Goal: Complete application form

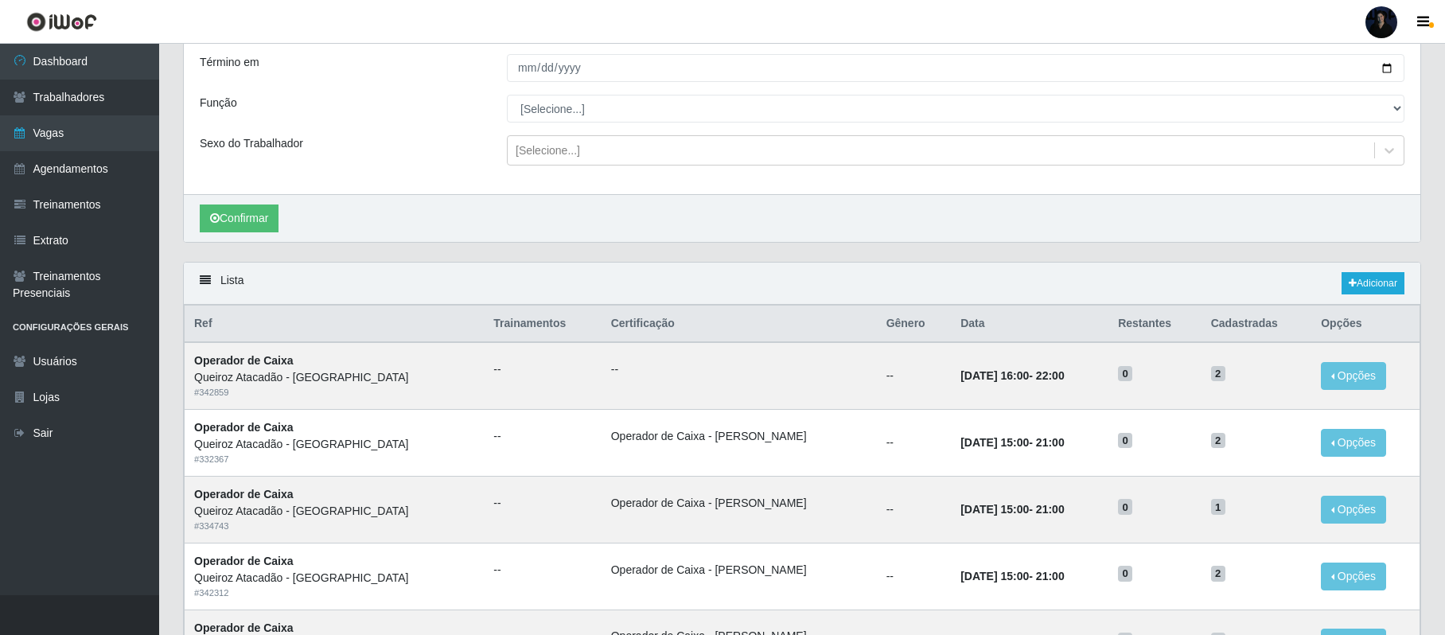
scroll to position [138, 0]
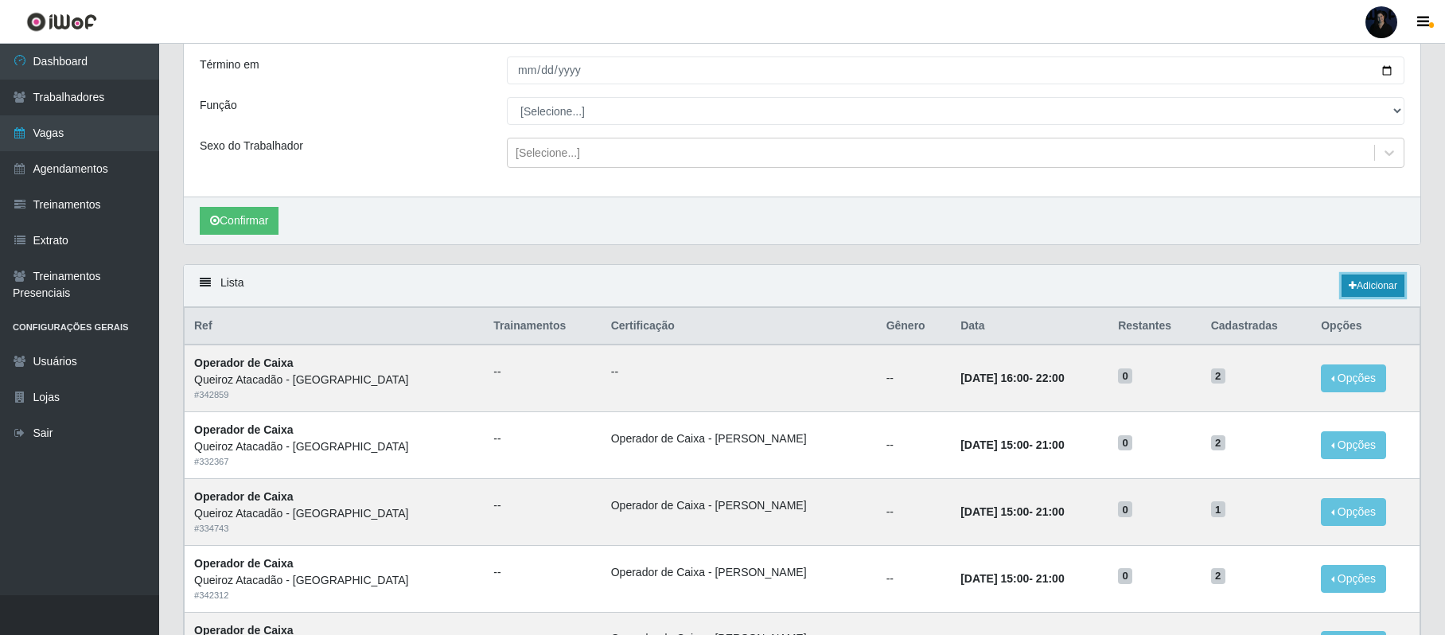
click at [1372, 287] on link "Adicionar" at bounding box center [1373, 286] width 63 height 22
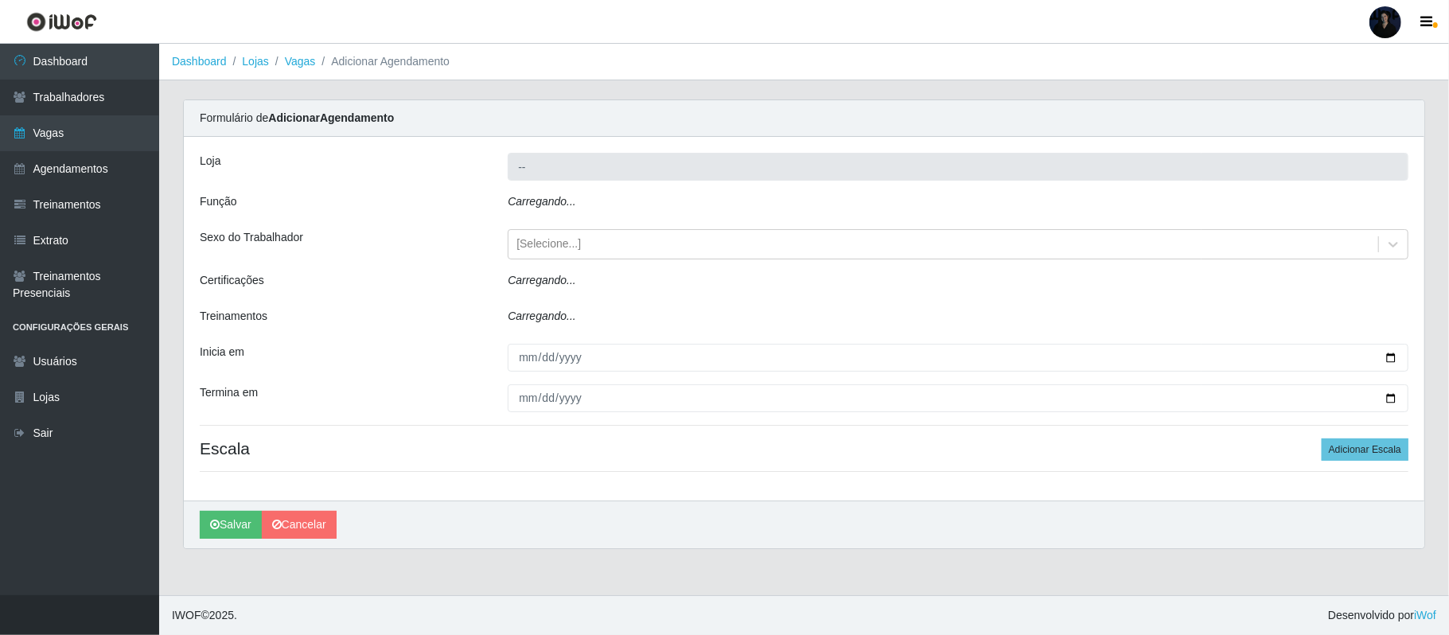
type input "Queiroz Atacadão - [GEOGRAPHIC_DATA]"
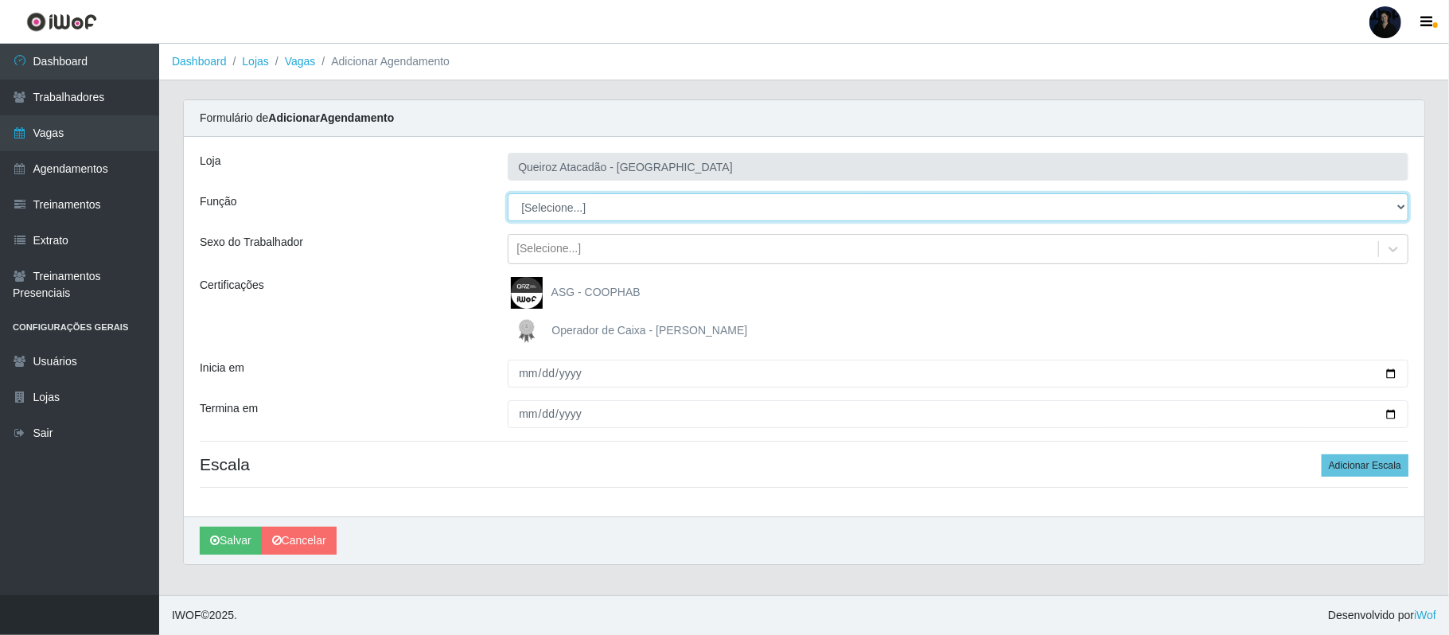
click at [721, 199] on select "[Selecione...] Embalador Embalador + Embalador ++ Operador de Caixa Operador de…" at bounding box center [958, 207] width 901 height 28
select select "86"
click at [508, 194] on select "[Selecione...] Embalador Embalador + Embalador ++ Operador de Caixa Operador de…" at bounding box center [958, 207] width 901 height 28
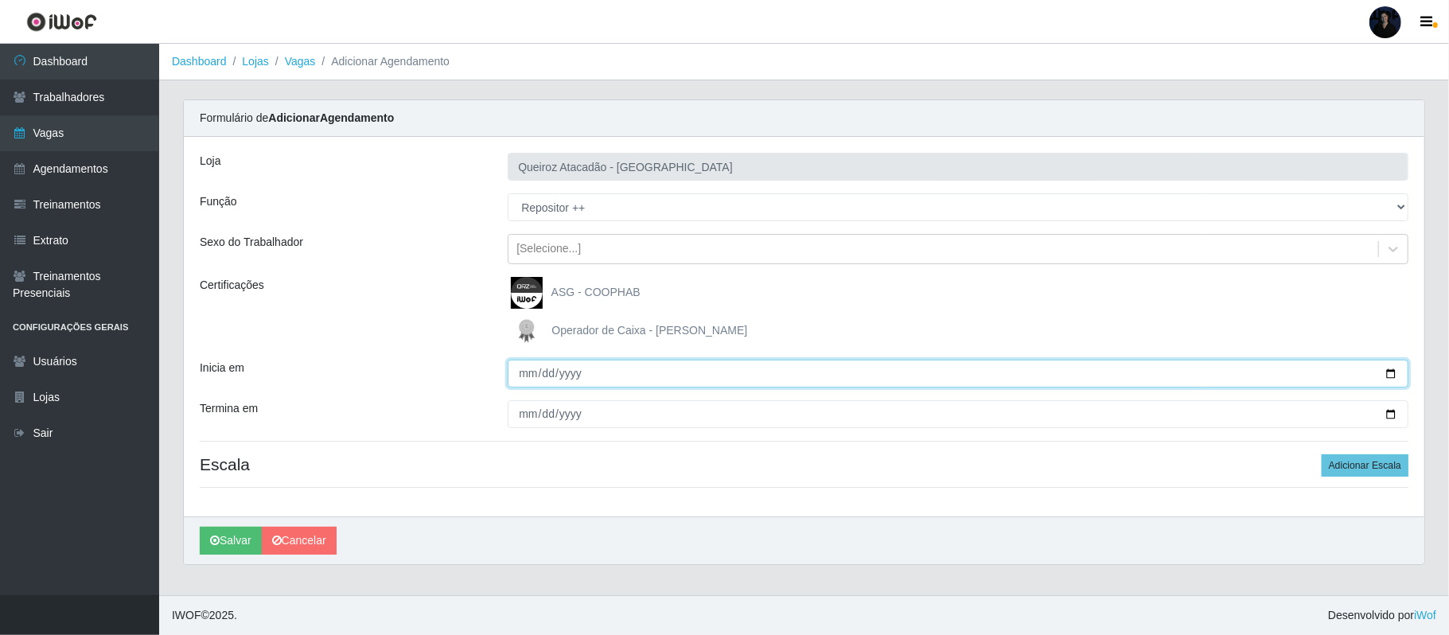
click at [529, 372] on input "Inicia em" at bounding box center [958, 374] width 901 height 28
type input "[DATE]"
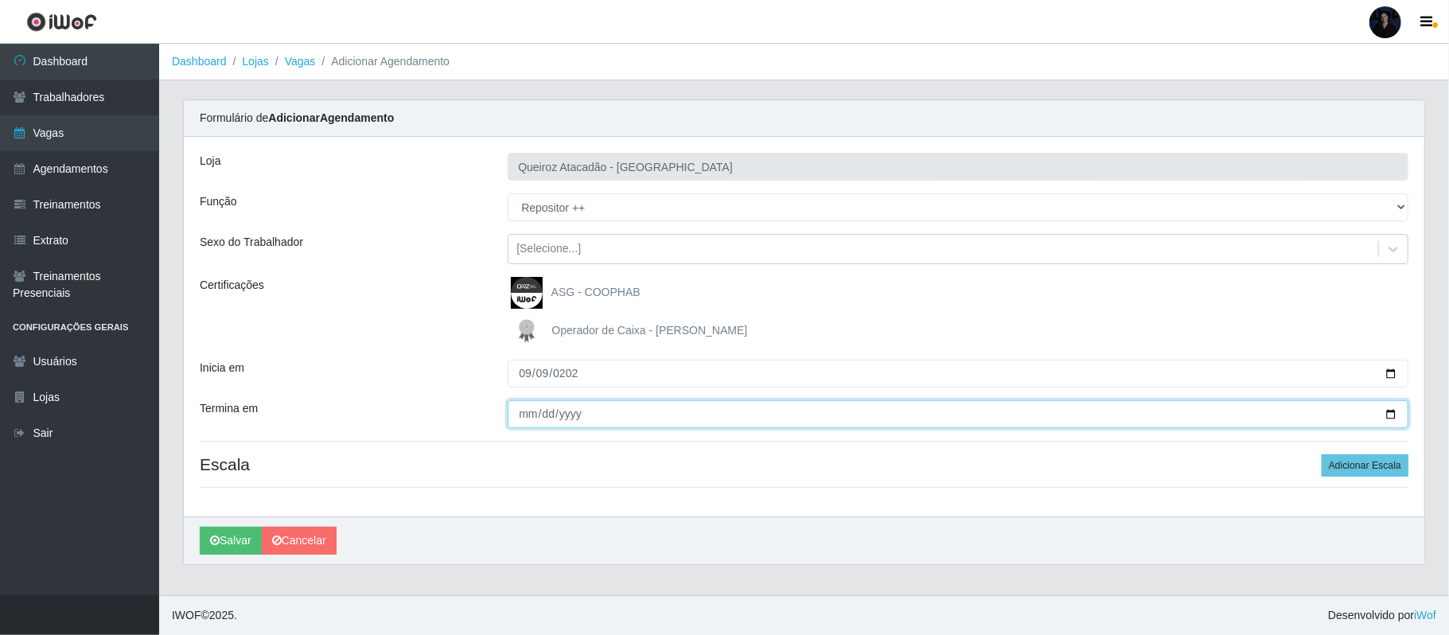
click at [520, 414] on input "Termina em" at bounding box center [958, 414] width 901 height 28
type input "[DATE]"
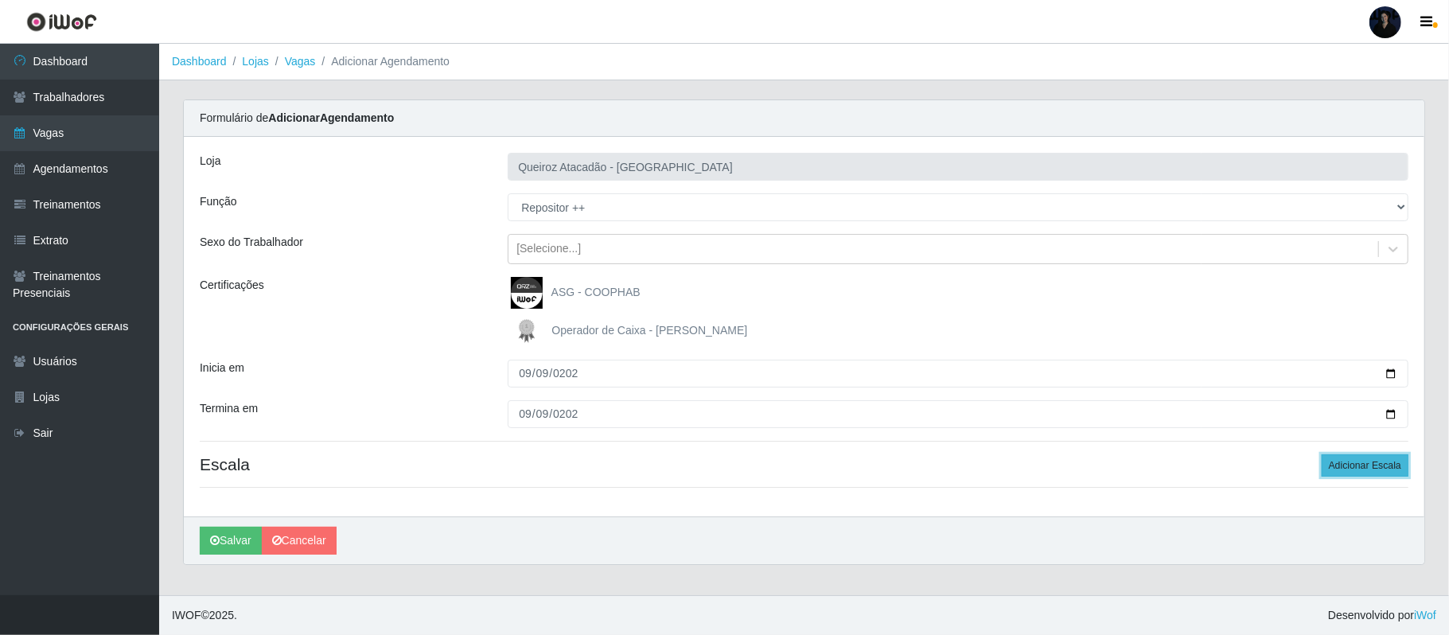
click at [1362, 462] on button "Adicionar Escala" at bounding box center [1365, 465] width 87 height 22
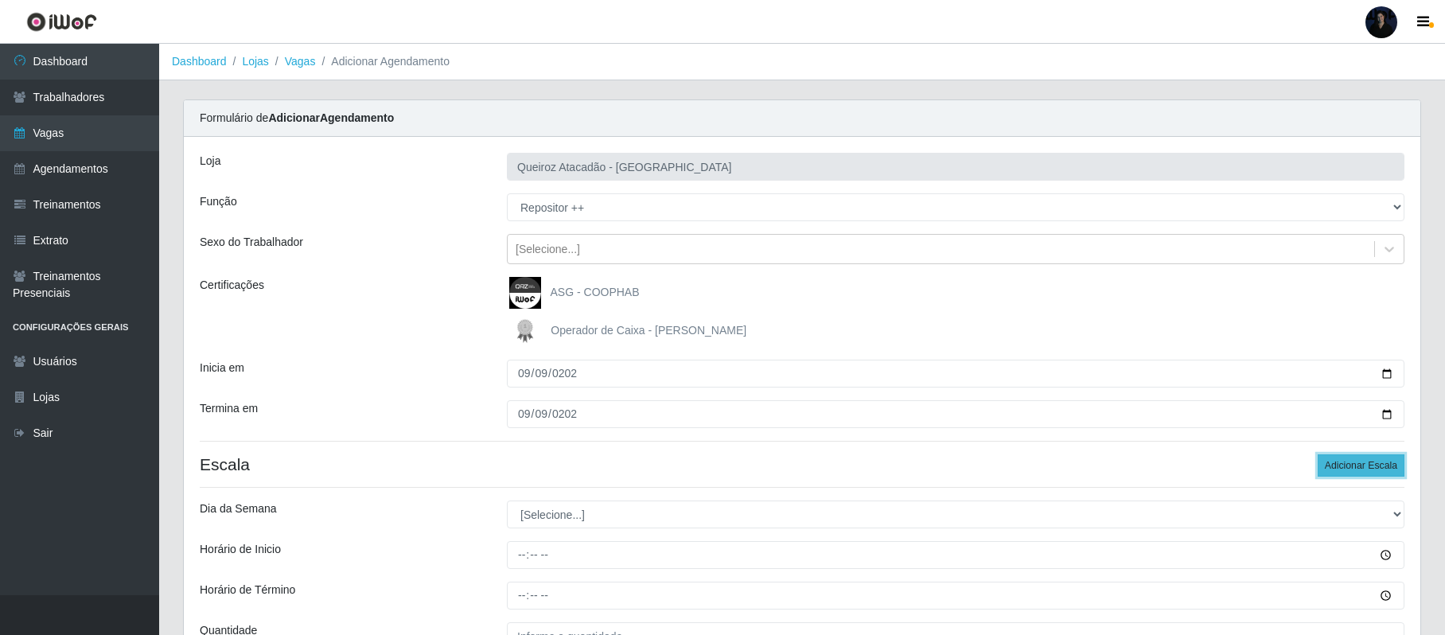
click at [1362, 462] on button "Adicionar Escala" at bounding box center [1361, 465] width 87 height 22
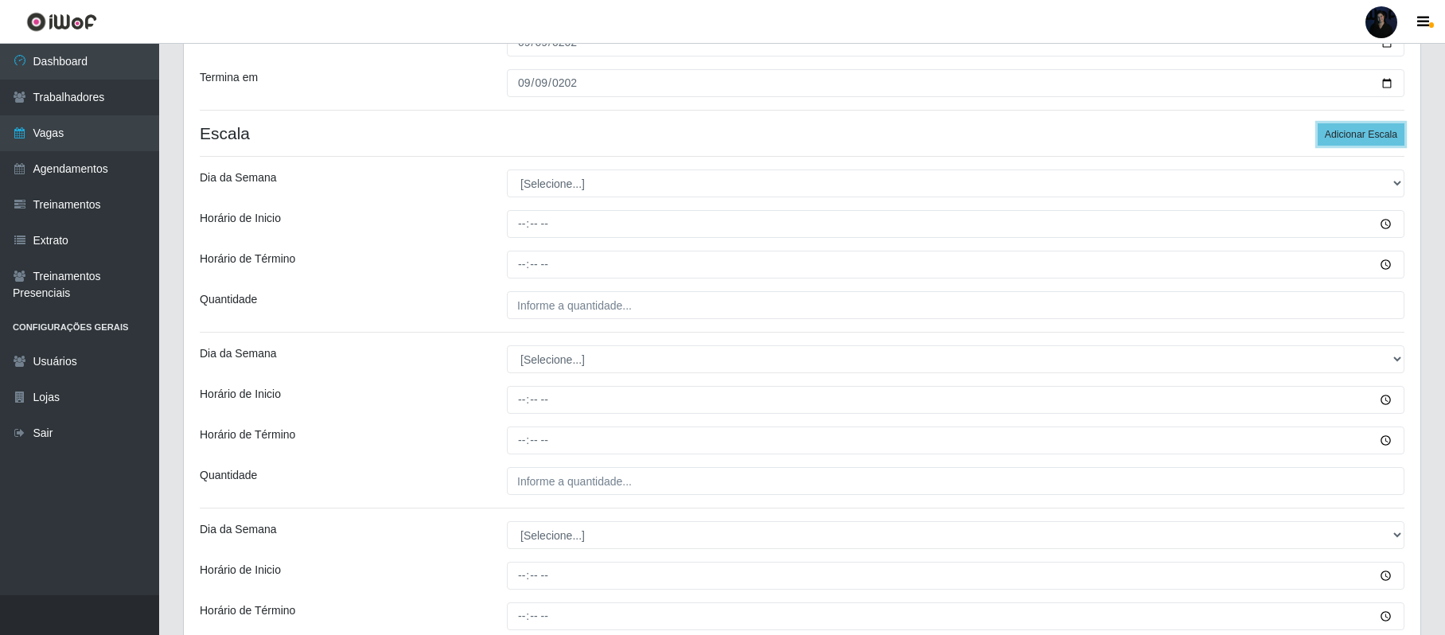
scroll to position [326, 0]
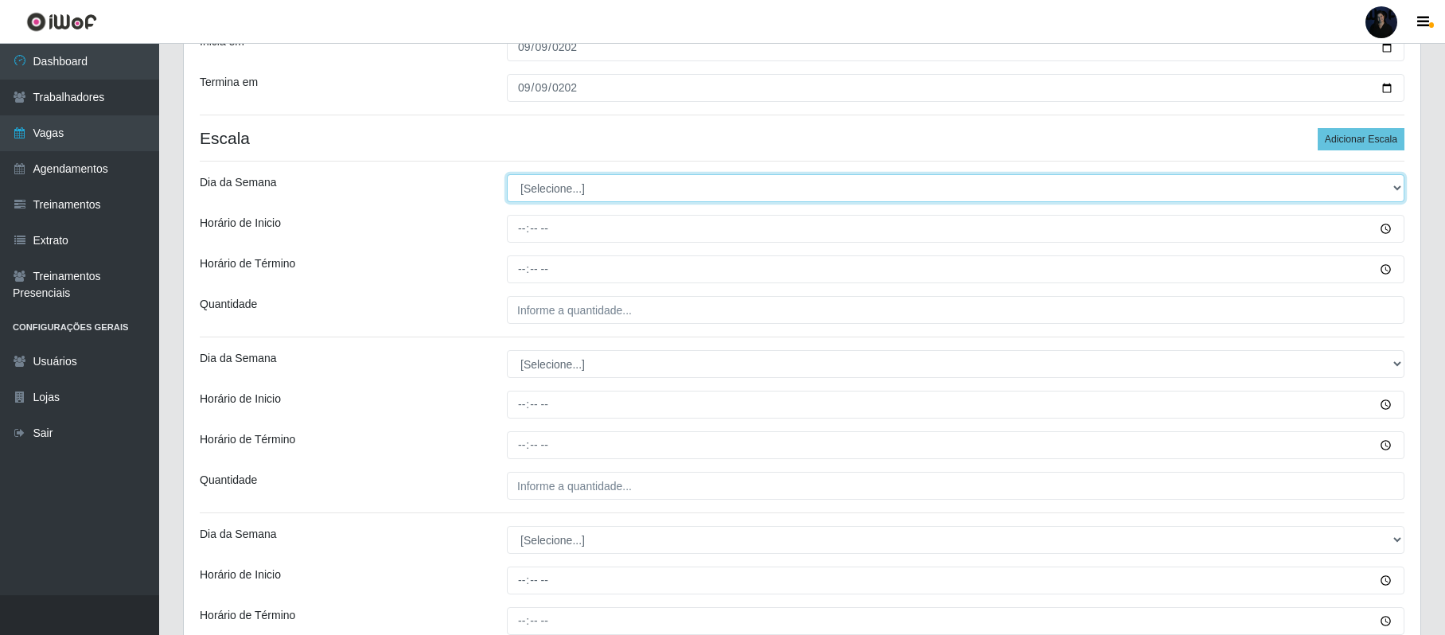
click at [530, 181] on select "[Selecione...] Segunda Terça Quarta Quinta Sexta Sábado Domingo" at bounding box center [956, 188] width 898 height 28
select select "2"
click at [507, 175] on select "[Selecione...] Segunda Terça Quarta Quinta Sexta Sábado Domingo" at bounding box center [956, 188] width 898 height 28
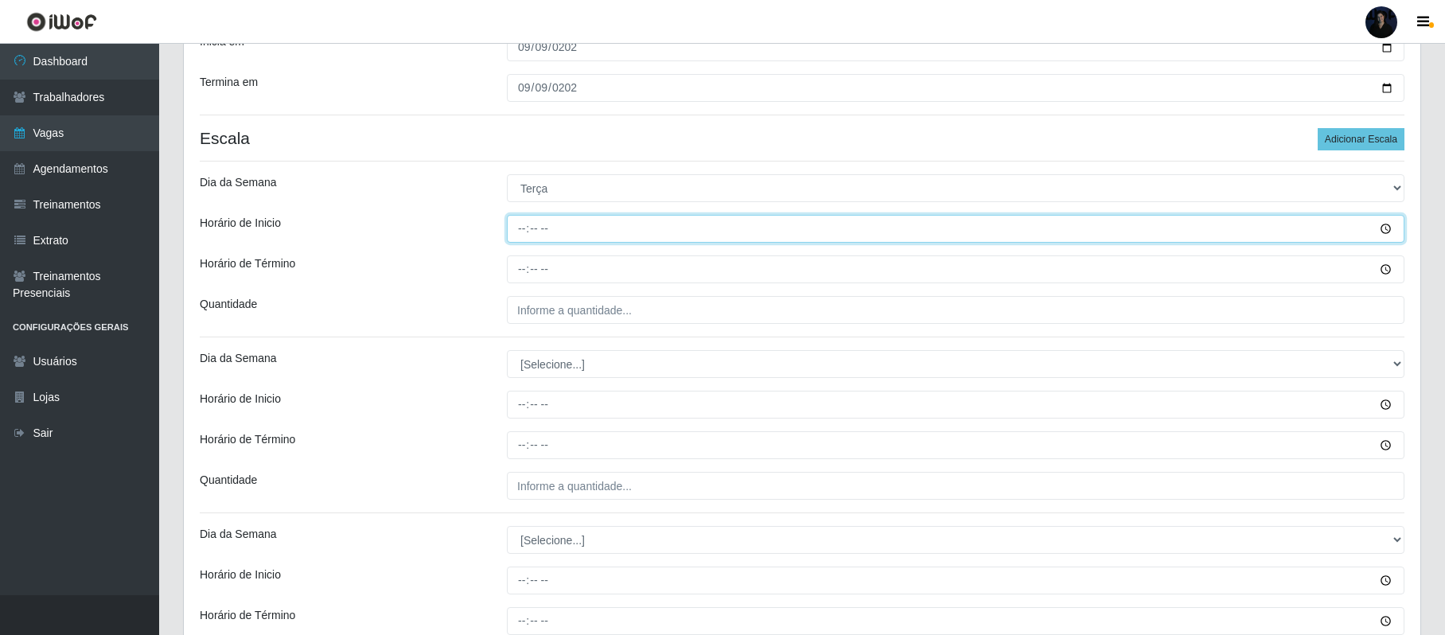
click at [522, 228] on input "Horário de Inicio" at bounding box center [956, 229] width 898 height 28
type input "08:00"
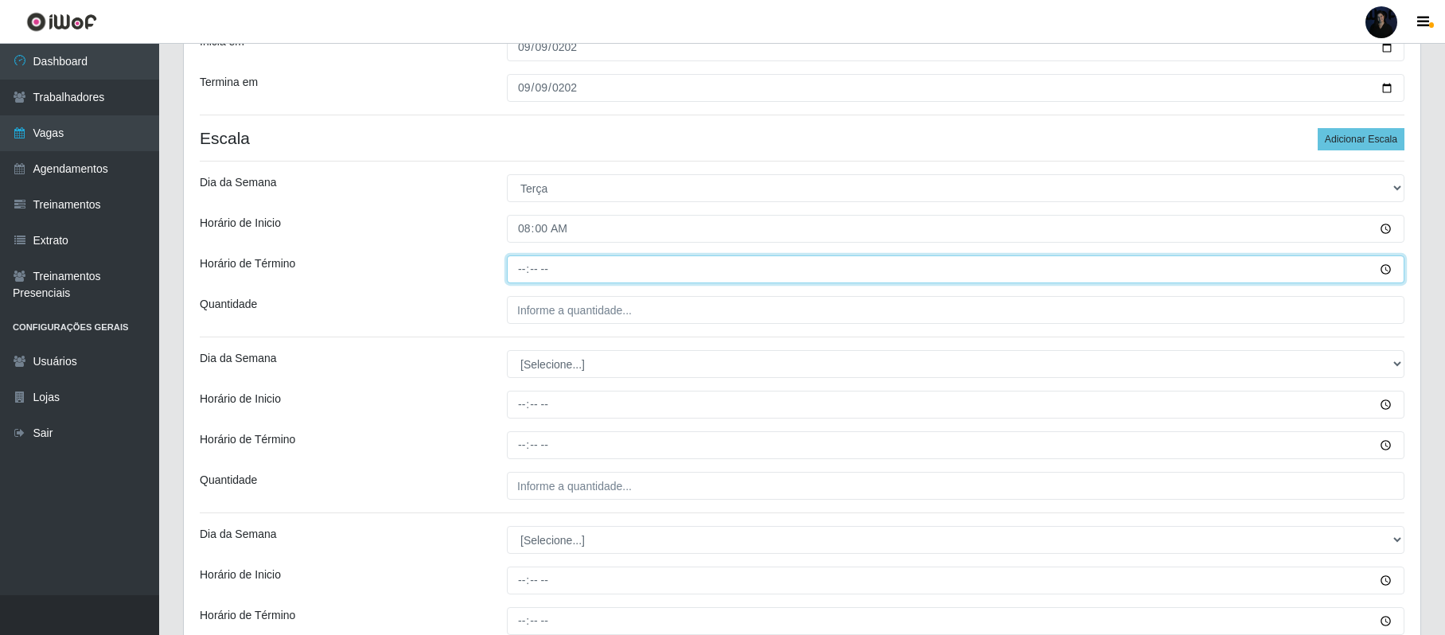
click at [523, 262] on input "Horário de Término" at bounding box center [956, 269] width 898 height 28
type input "14:00"
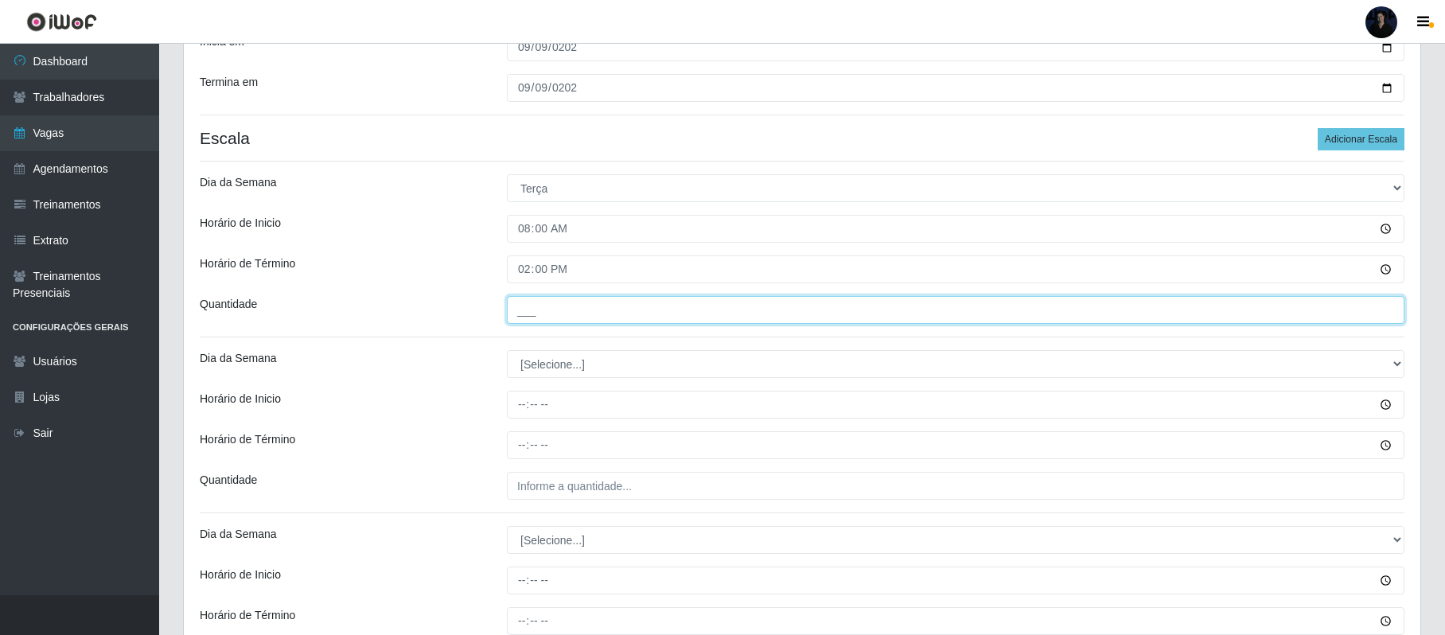
click at [528, 320] on input "___" at bounding box center [956, 310] width 898 height 28
type input "2__"
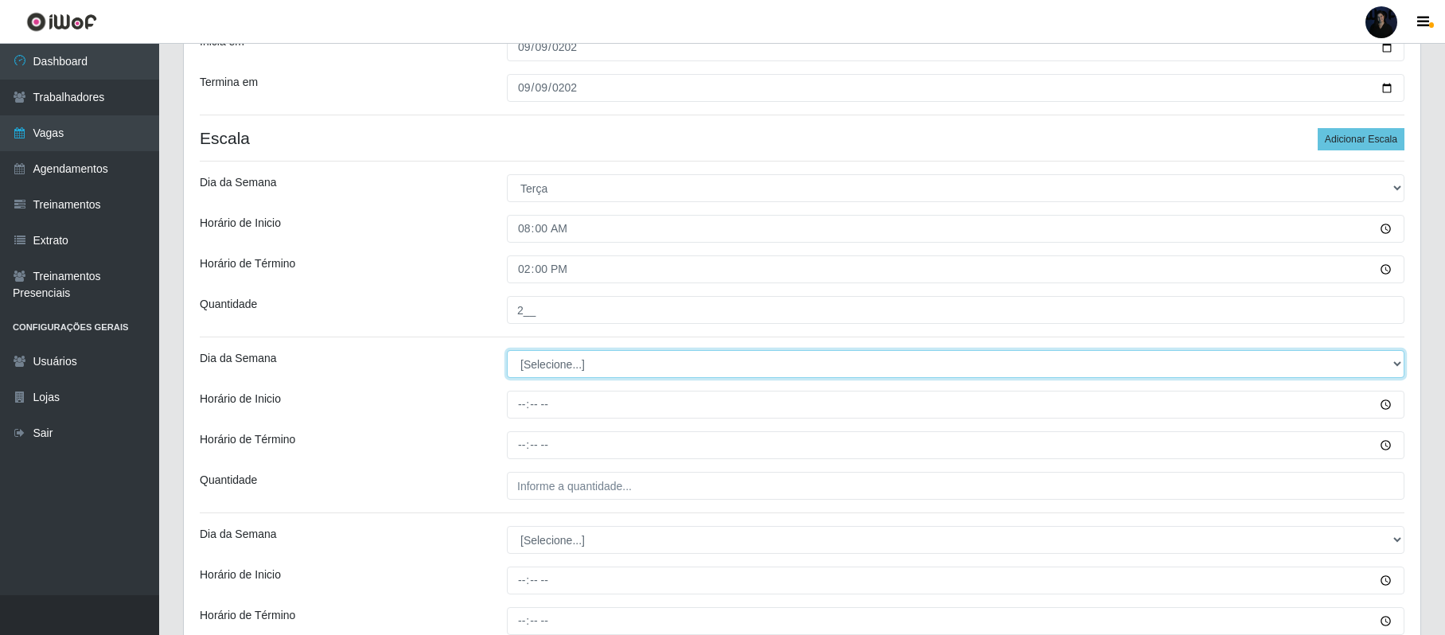
click at [530, 353] on select "[Selecione...] Segunda Terça Quarta Quinta Sexta Sábado Domingo" at bounding box center [956, 364] width 898 height 28
select select "2"
click at [507, 352] on select "[Selecione...] Segunda Terça Quarta Quinta Sexta Sábado Domingo" at bounding box center [956, 364] width 898 height 28
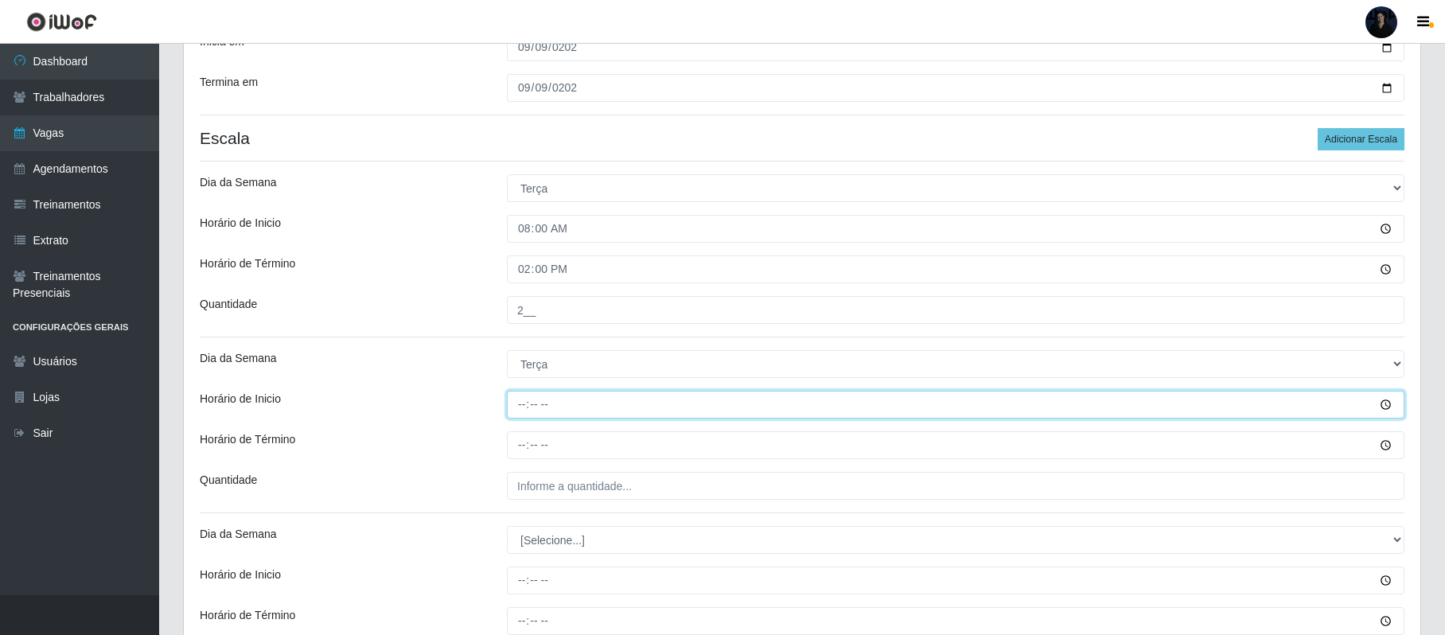
click at [523, 409] on input "Horário de Inicio" at bounding box center [956, 405] width 898 height 28
type input "14:00"
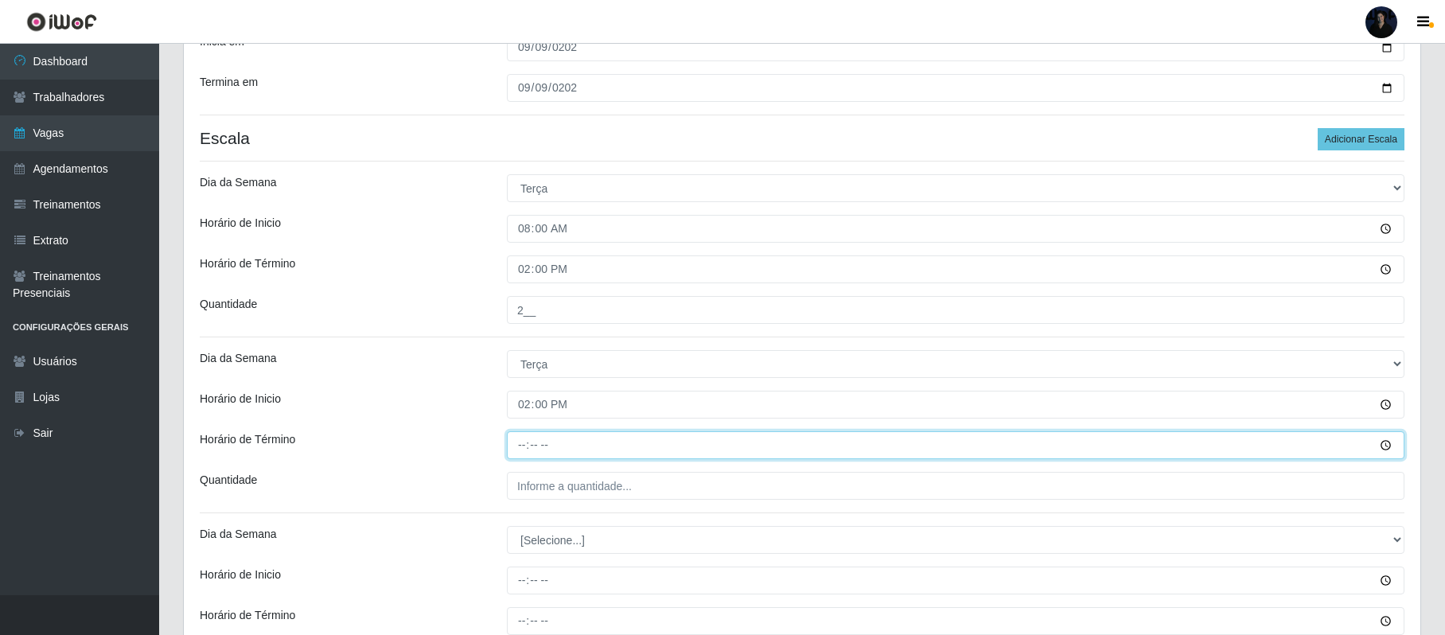
click at [525, 436] on input "Horário de Término" at bounding box center [956, 445] width 898 height 28
type input "20:00"
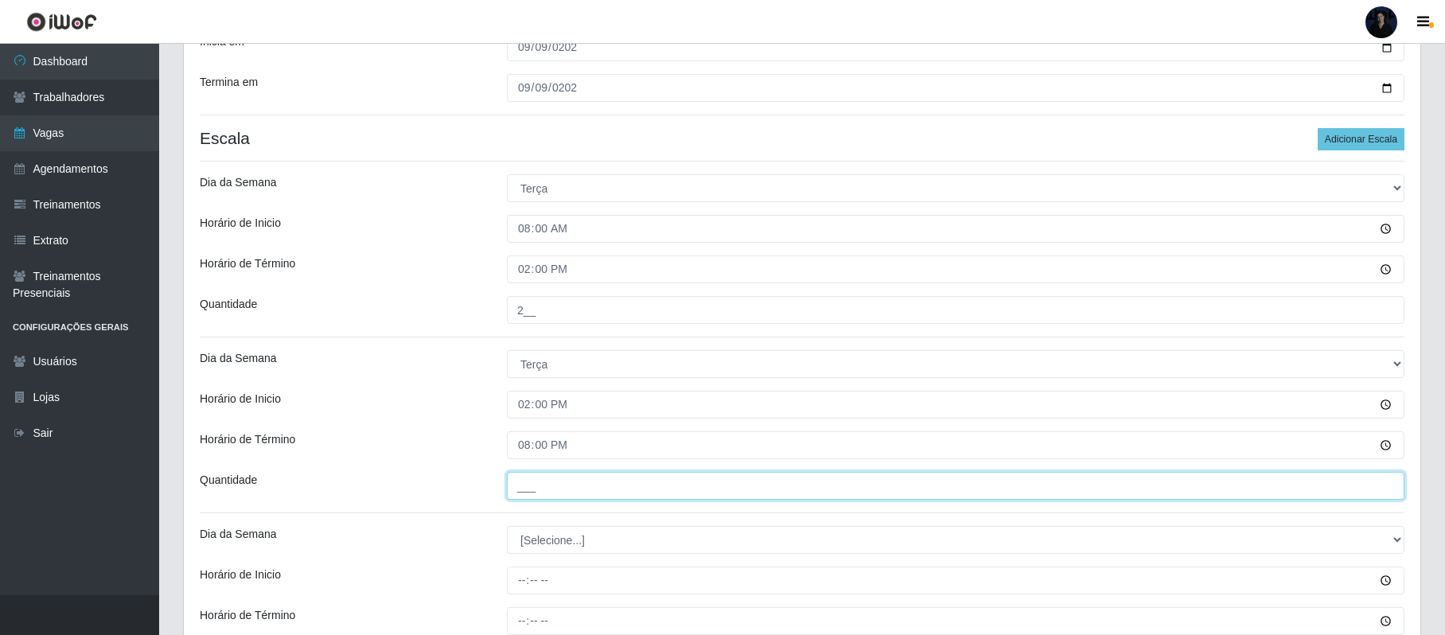
click at [520, 493] on input "___" at bounding box center [956, 486] width 898 height 28
type input "1__"
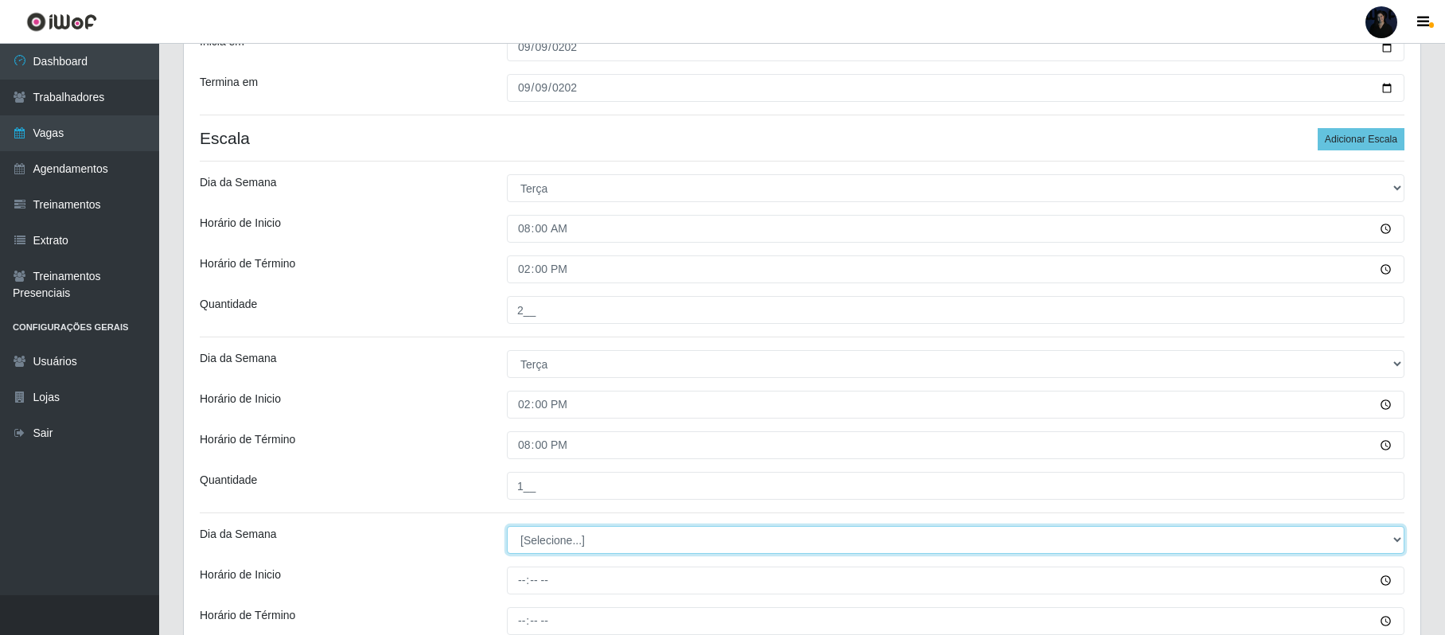
click at [528, 536] on select "[Selecione...] Segunda Terça Quarta Quinta Sexta Sábado Domingo" at bounding box center [956, 540] width 898 height 28
select select "2"
click at [507, 528] on select "[Selecione...] Segunda Terça Quarta Quinta Sexta Sábado Domingo" at bounding box center [956, 540] width 898 height 28
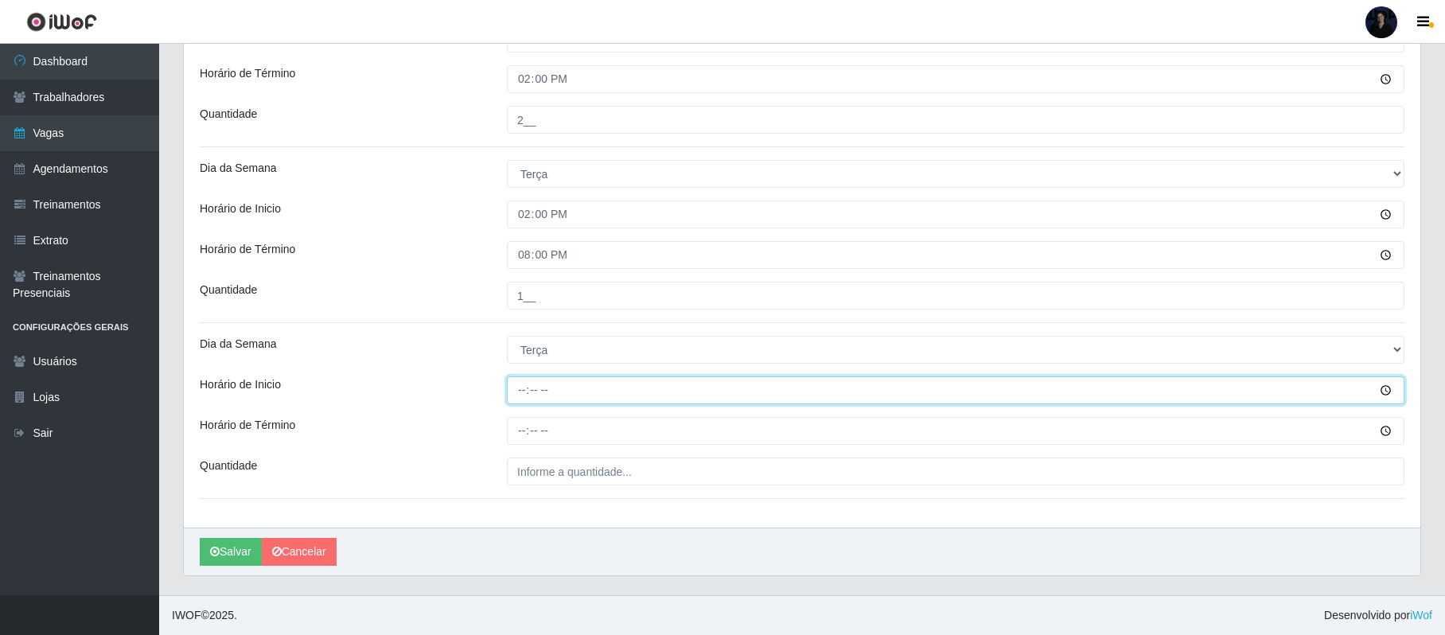
click at [520, 389] on input "Horário de Inicio" at bounding box center [956, 390] width 898 height 28
type input "16:00"
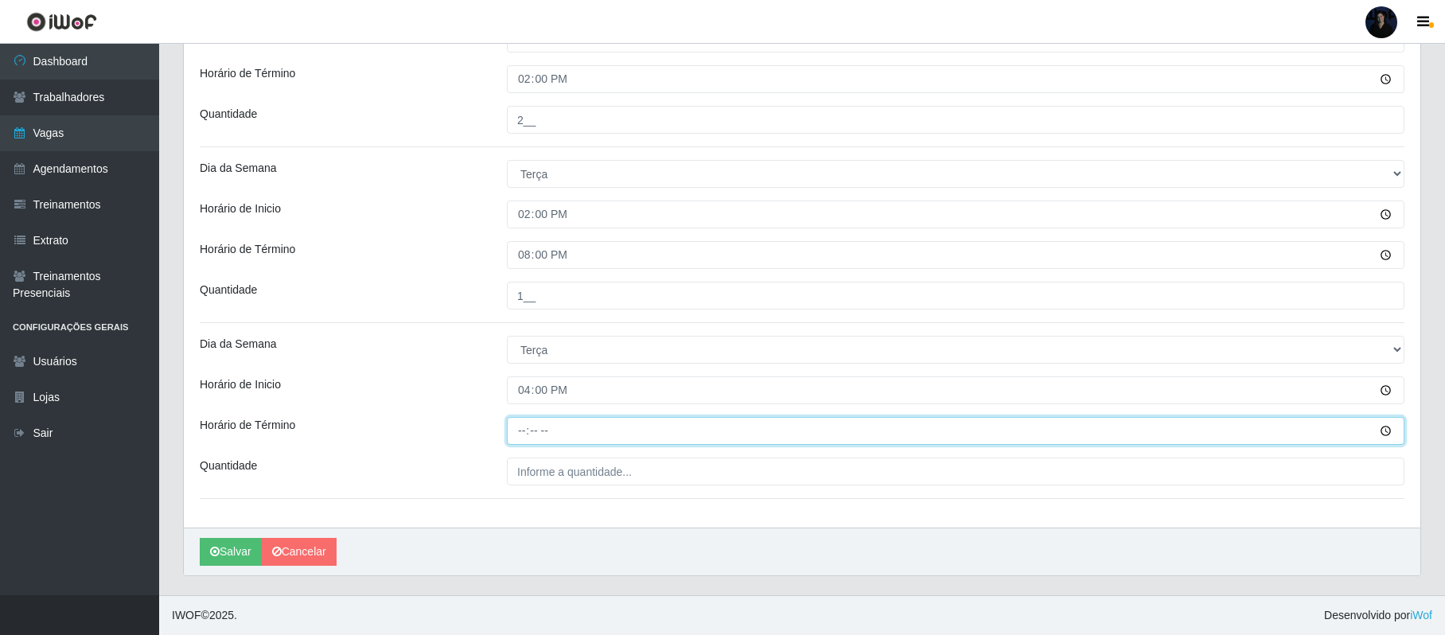
click at [524, 436] on input "Horário de Término" at bounding box center [956, 431] width 898 height 28
type input "22:00"
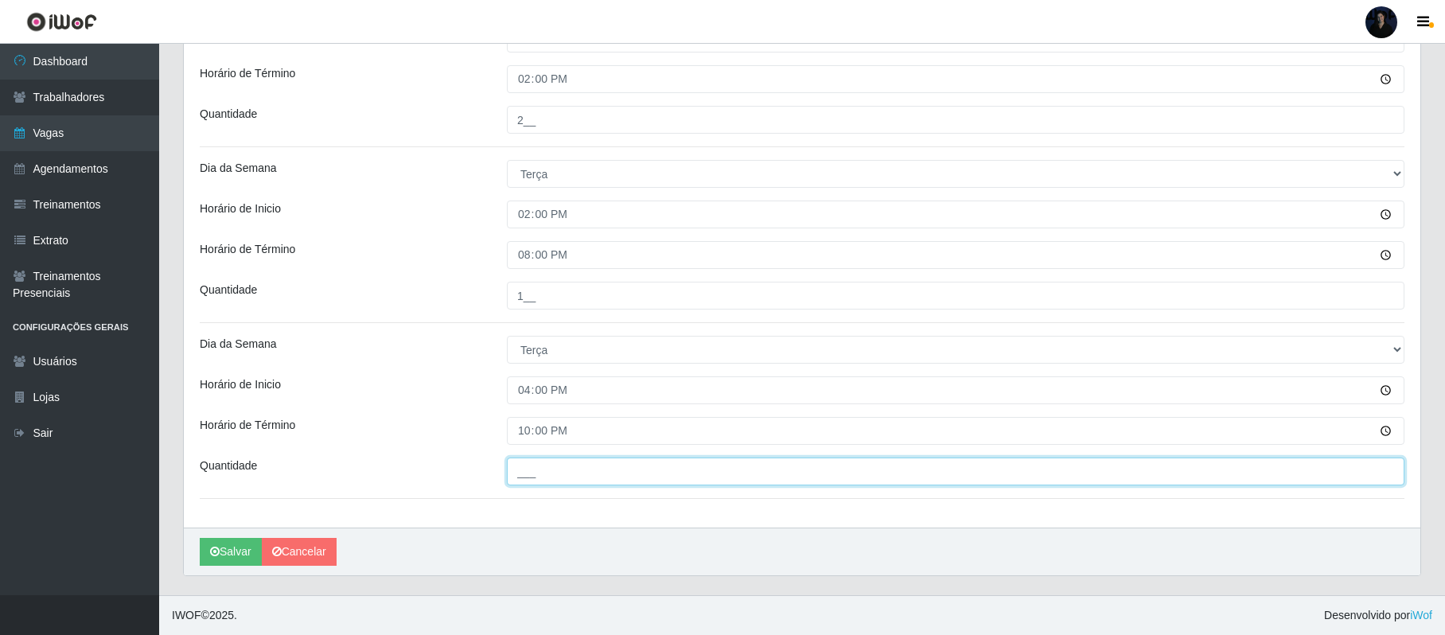
click at [532, 472] on input "___" at bounding box center [956, 472] width 898 height 28
type input "2__"
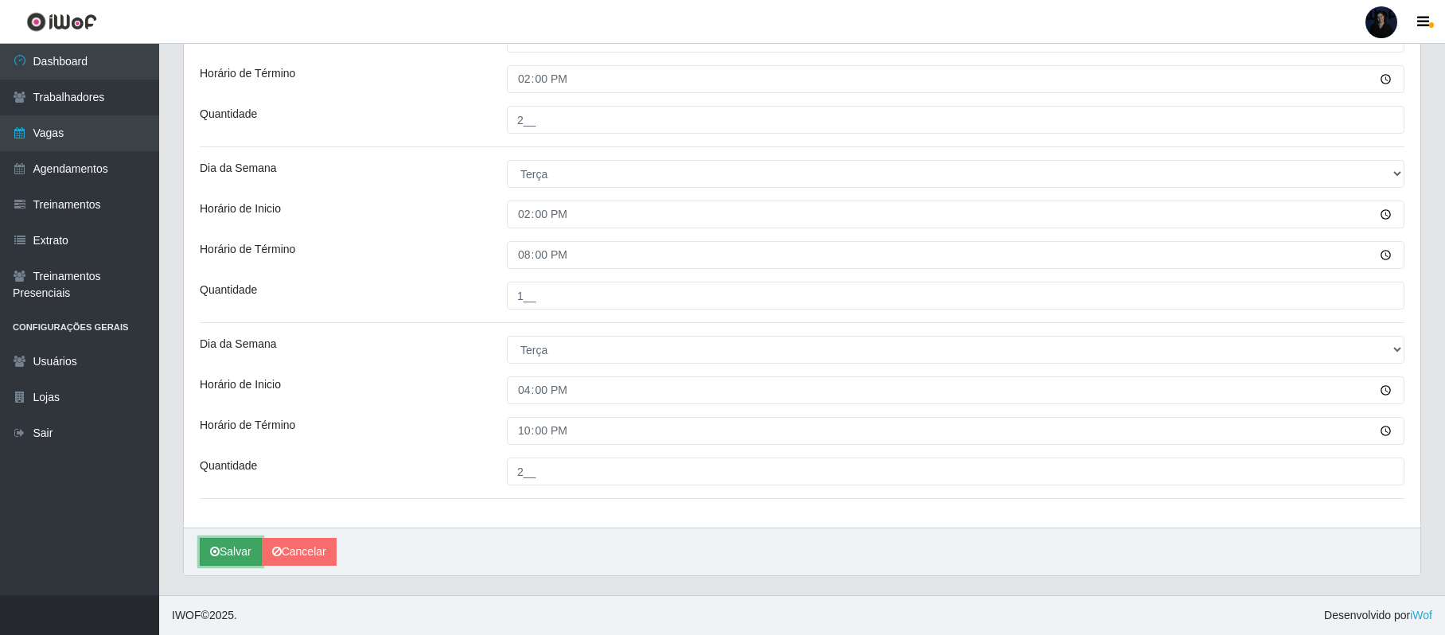
click at [214, 544] on button "Salvar" at bounding box center [231, 552] width 62 height 28
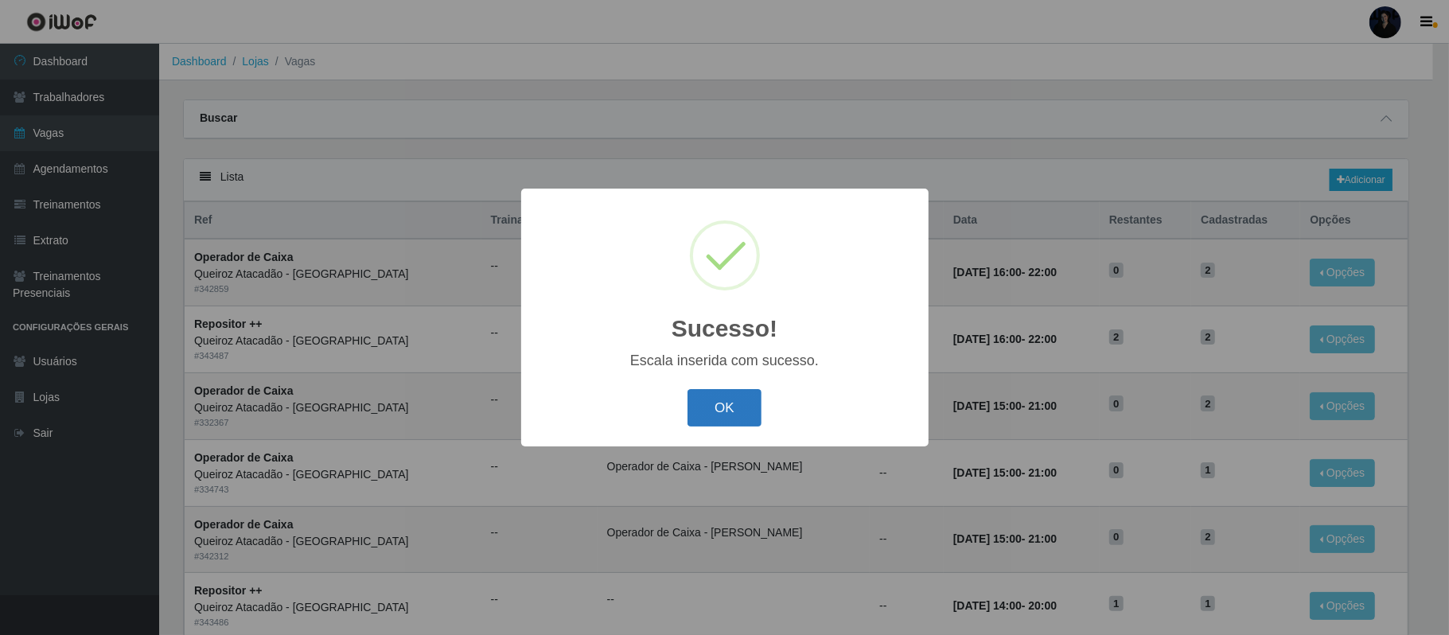
click at [727, 390] on button "OK" at bounding box center [725, 407] width 74 height 37
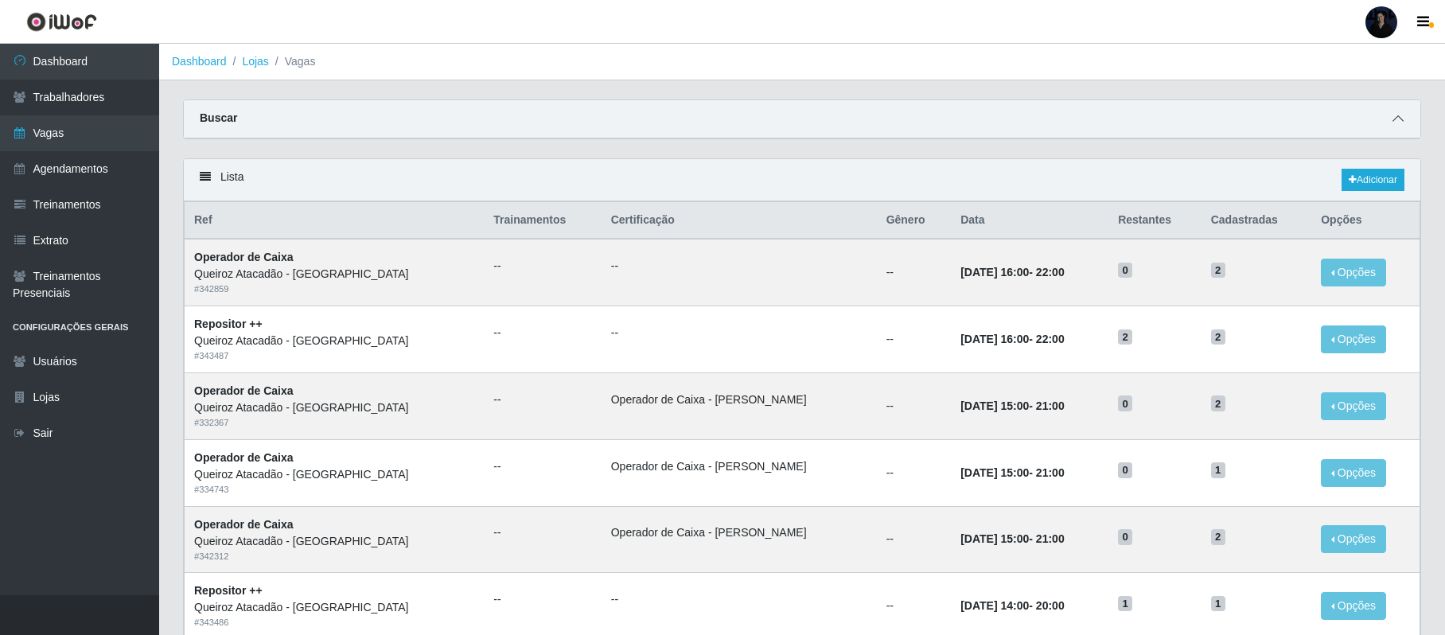
click at [1391, 115] on span at bounding box center [1398, 119] width 19 height 18
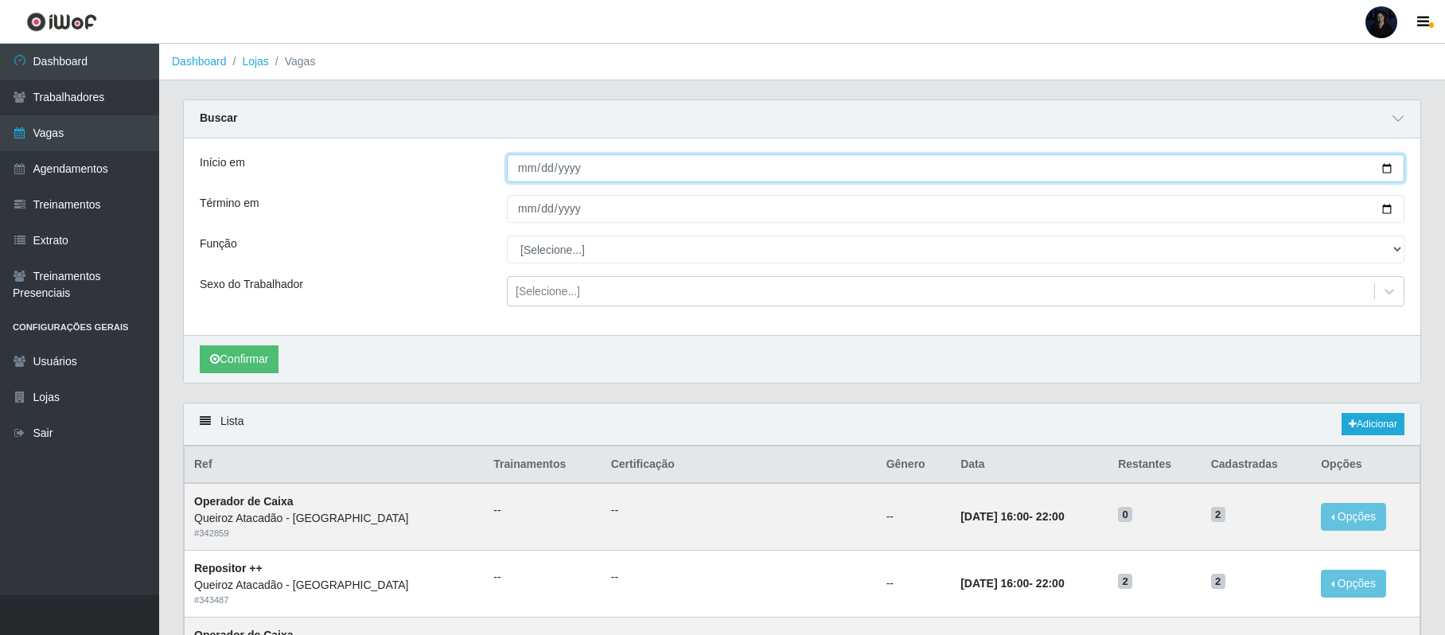
click at [1383, 169] on input "[DATE]" at bounding box center [956, 168] width 898 height 28
type input "[DATE]"
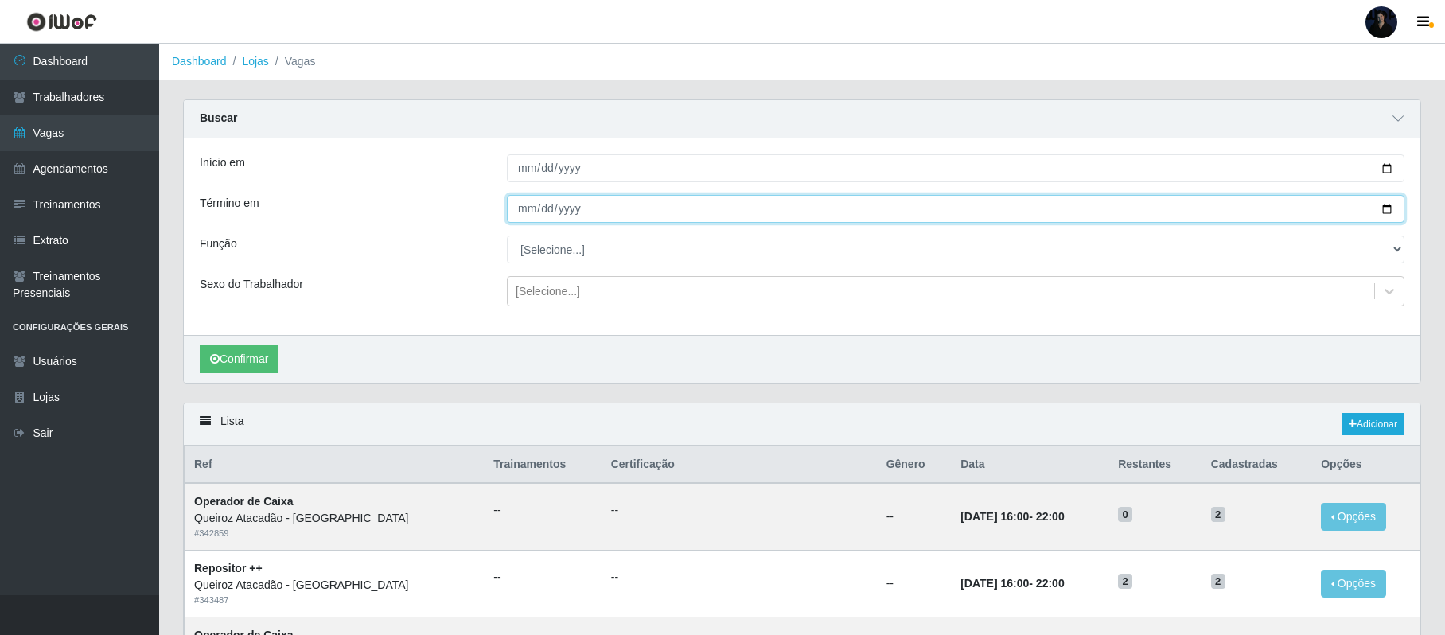
click at [1388, 211] on input "[DATE]" at bounding box center [956, 209] width 898 height 28
type input "[DATE]"
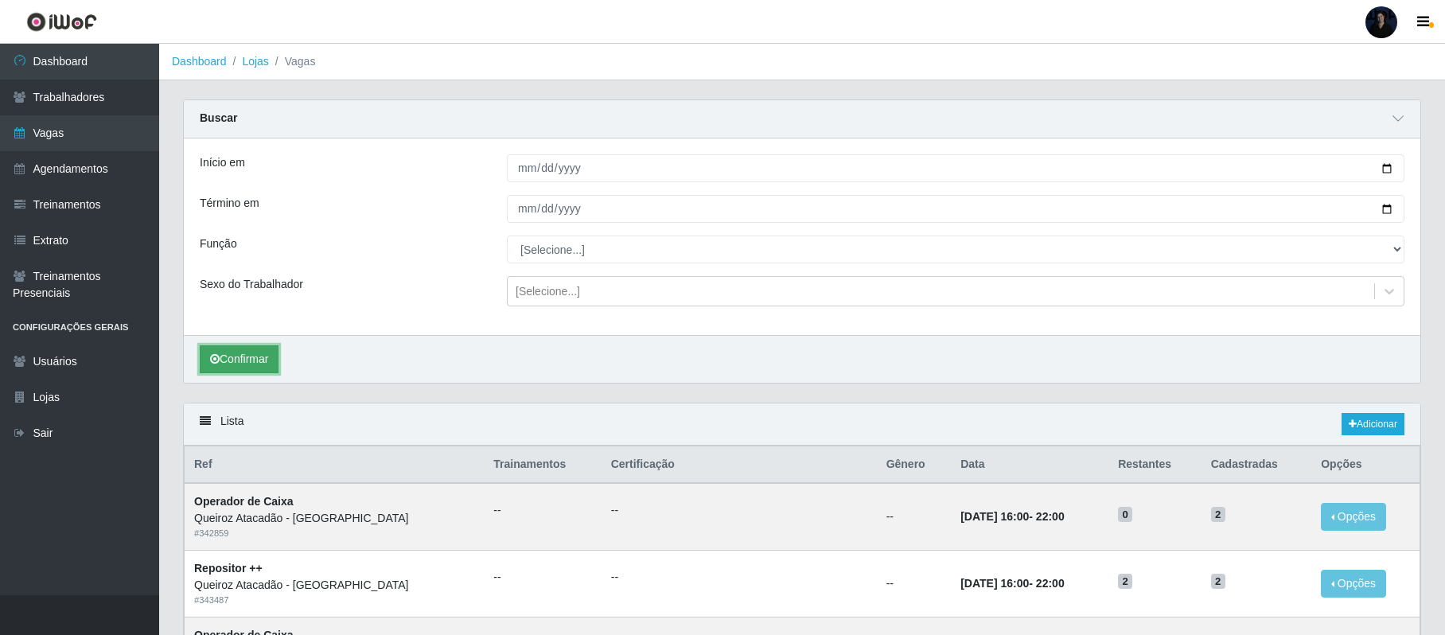
click at [229, 364] on button "Confirmar" at bounding box center [239, 359] width 79 height 28
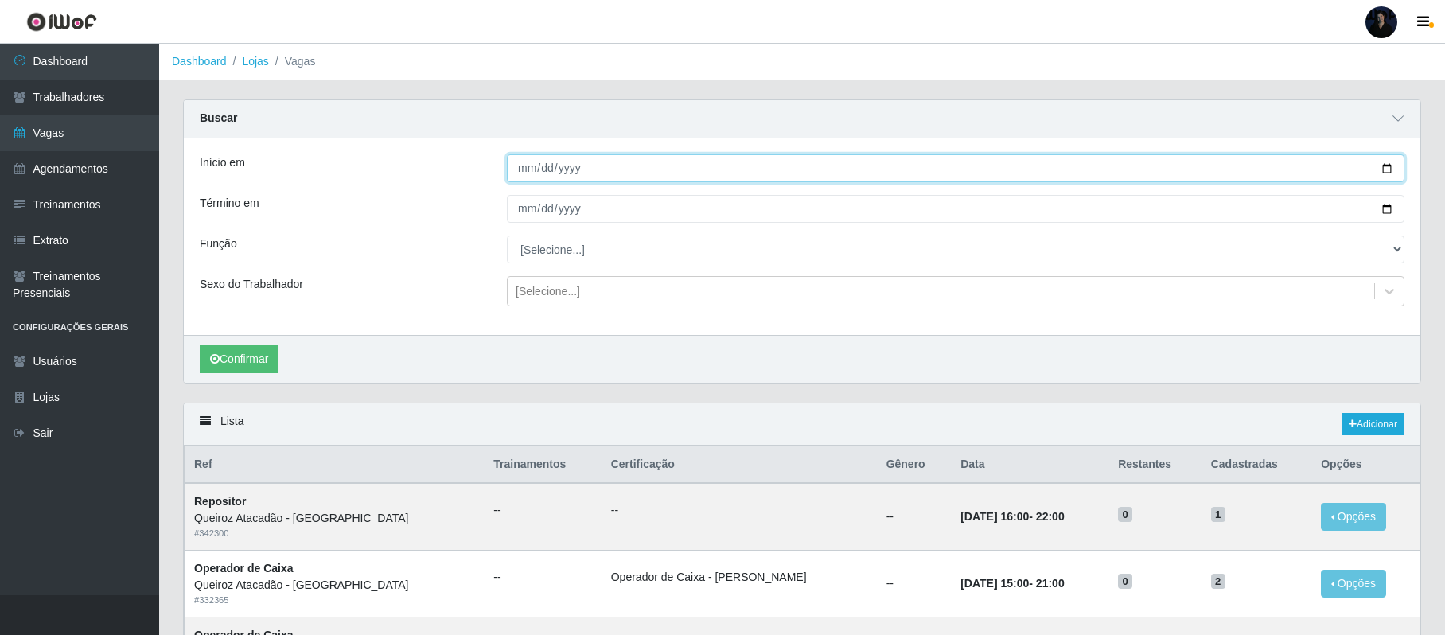
click at [1385, 172] on input "[DATE]" at bounding box center [956, 168] width 898 height 28
type input "[DATE]"
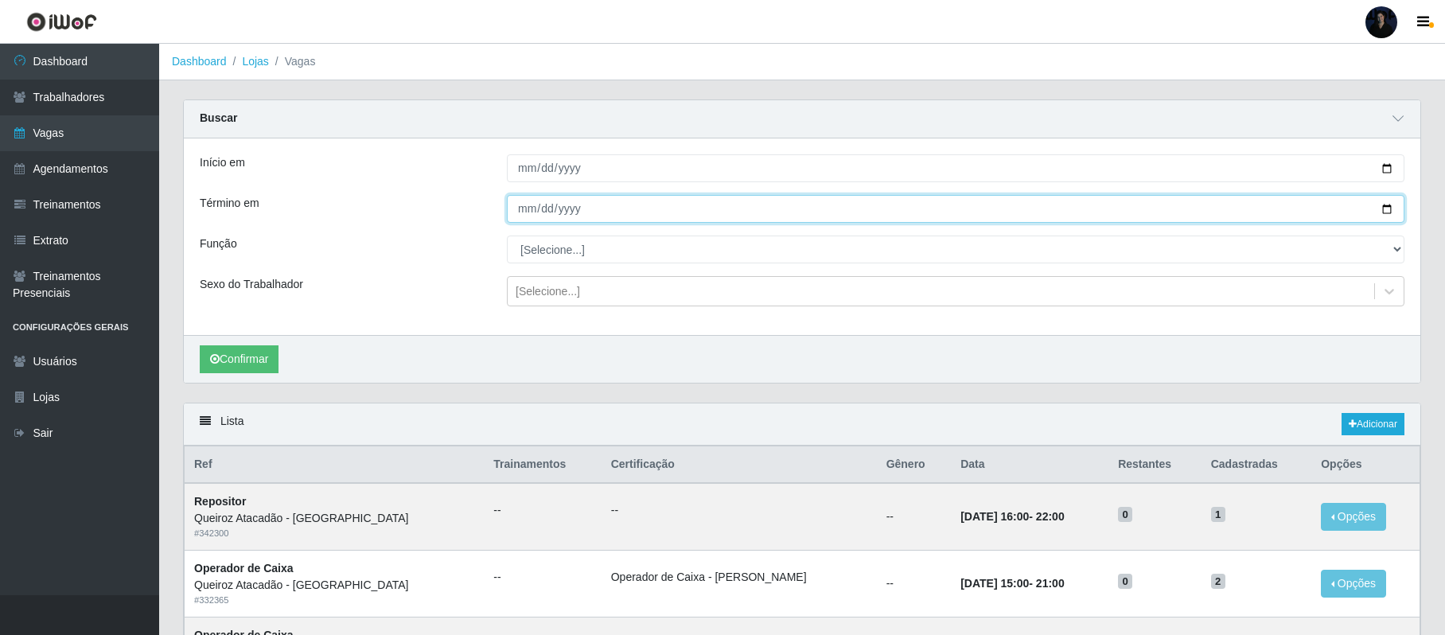
click at [1389, 208] on input "[DATE]" at bounding box center [956, 209] width 898 height 28
type input "[DATE]"
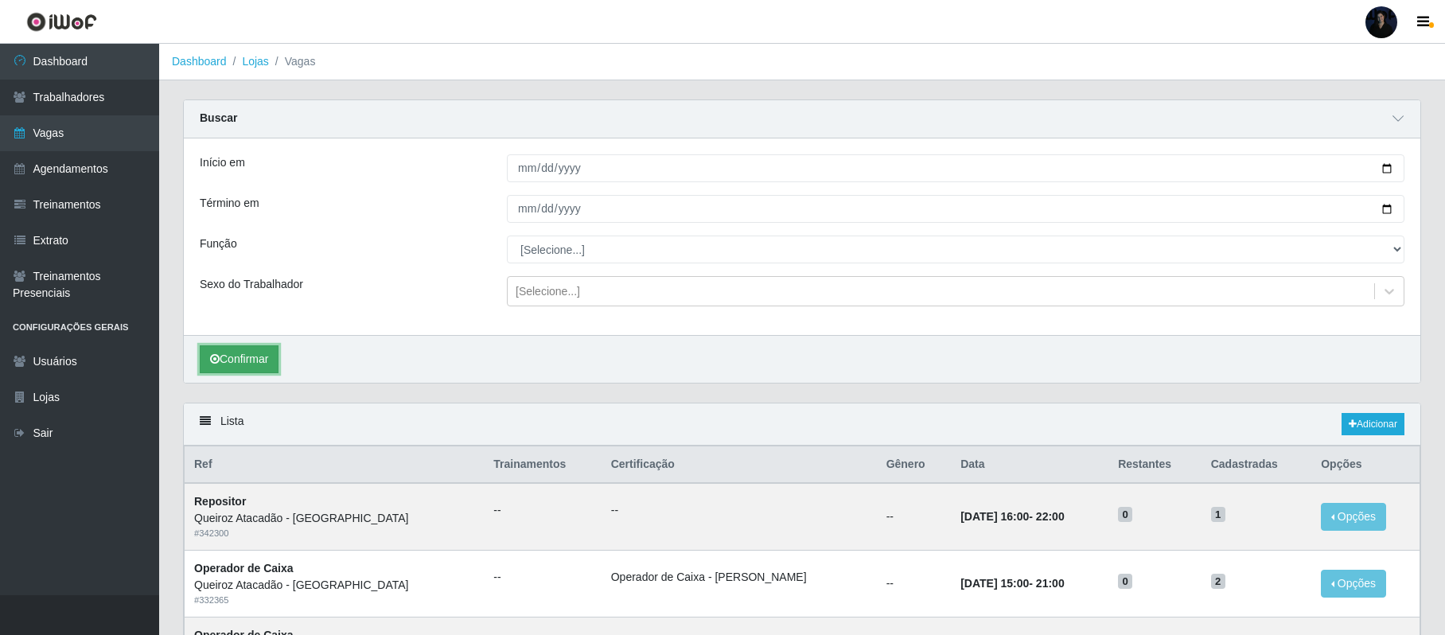
click at [261, 360] on button "Confirmar" at bounding box center [239, 359] width 79 height 28
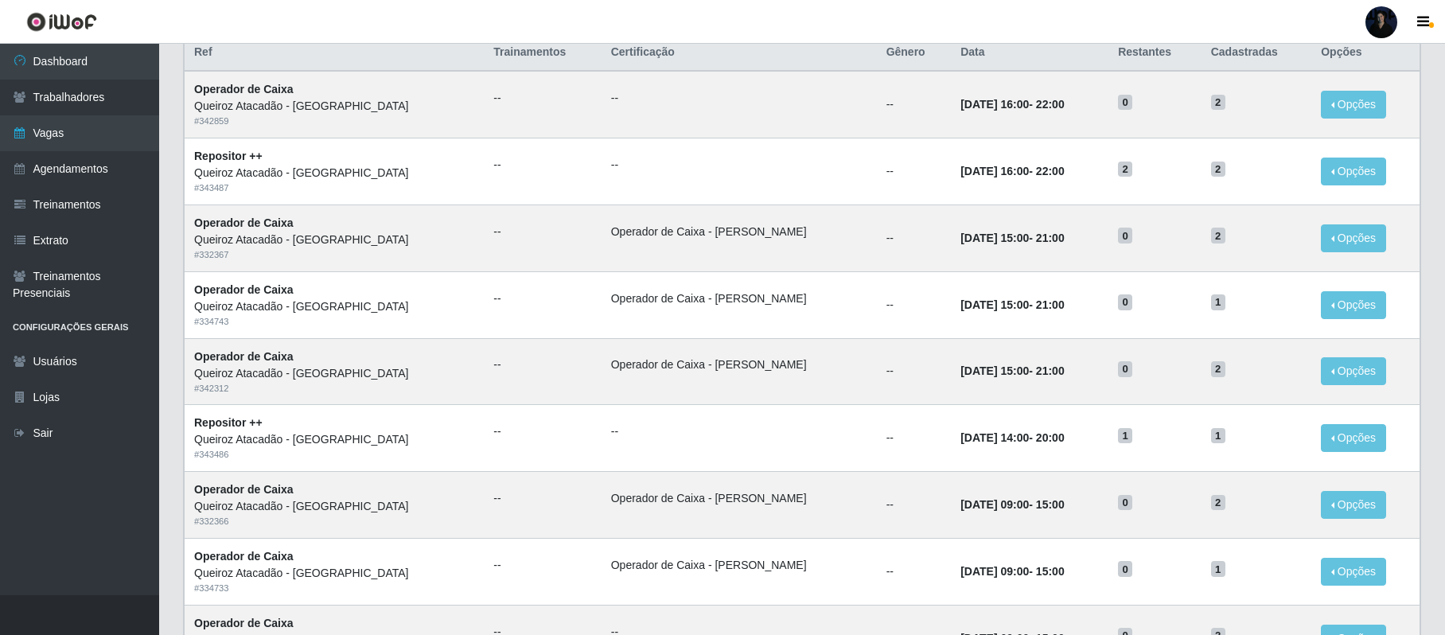
scroll to position [424, 0]
